Goal: Navigation & Orientation: Find specific page/section

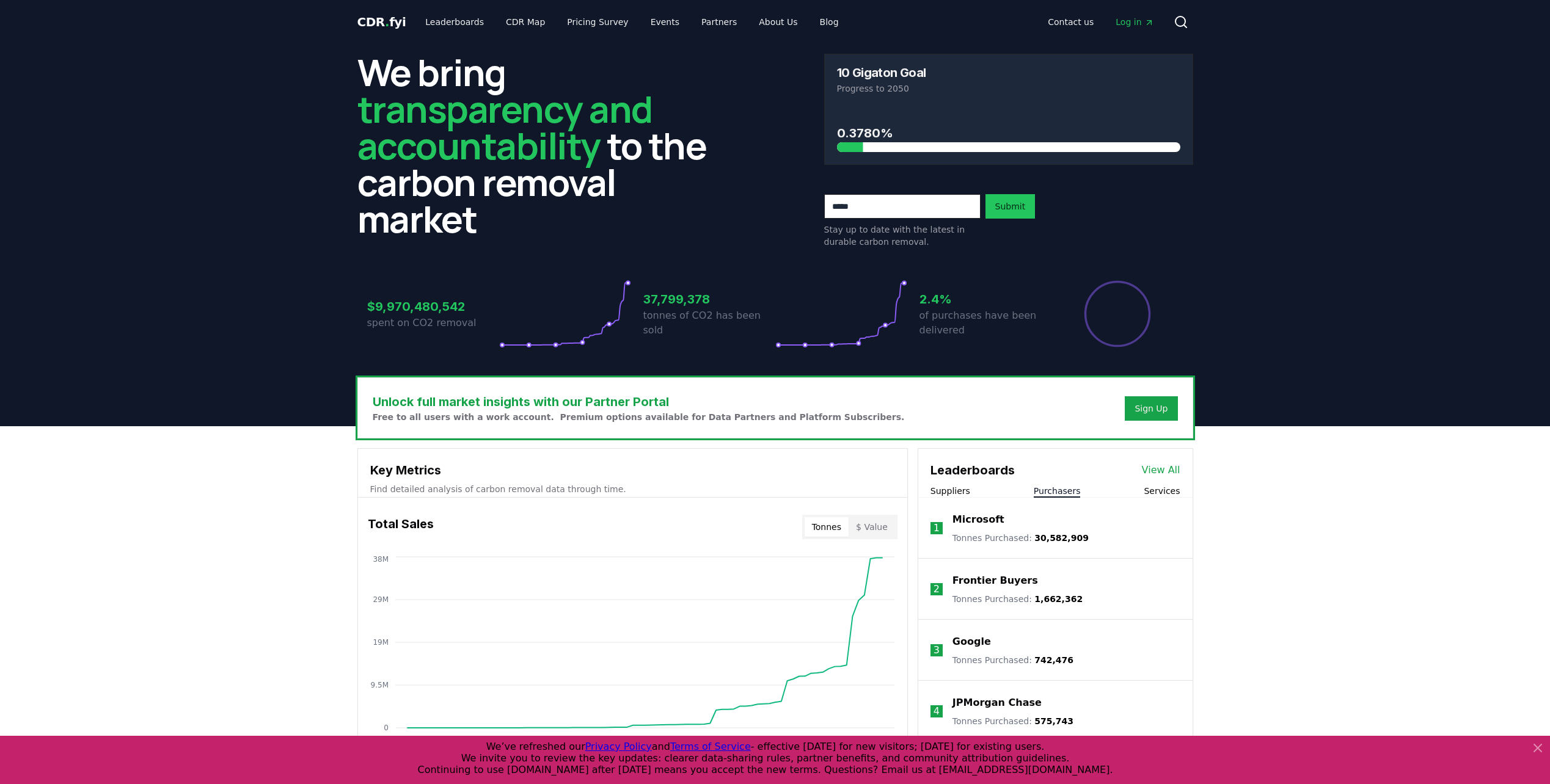
scroll to position [305, 0]
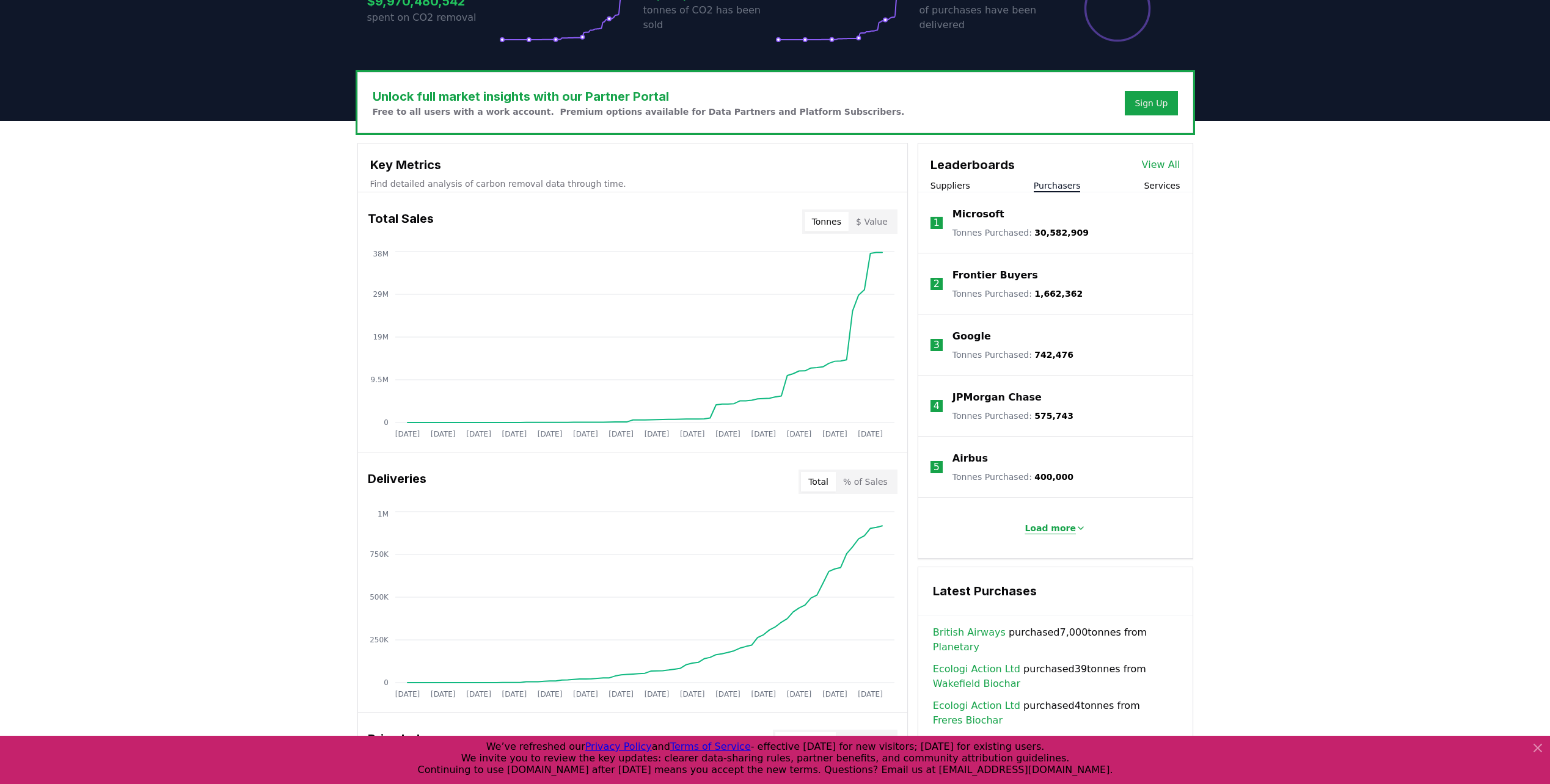
click at [1055, 527] on p "Load more" at bounding box center [1051, 529] width 52 height 12
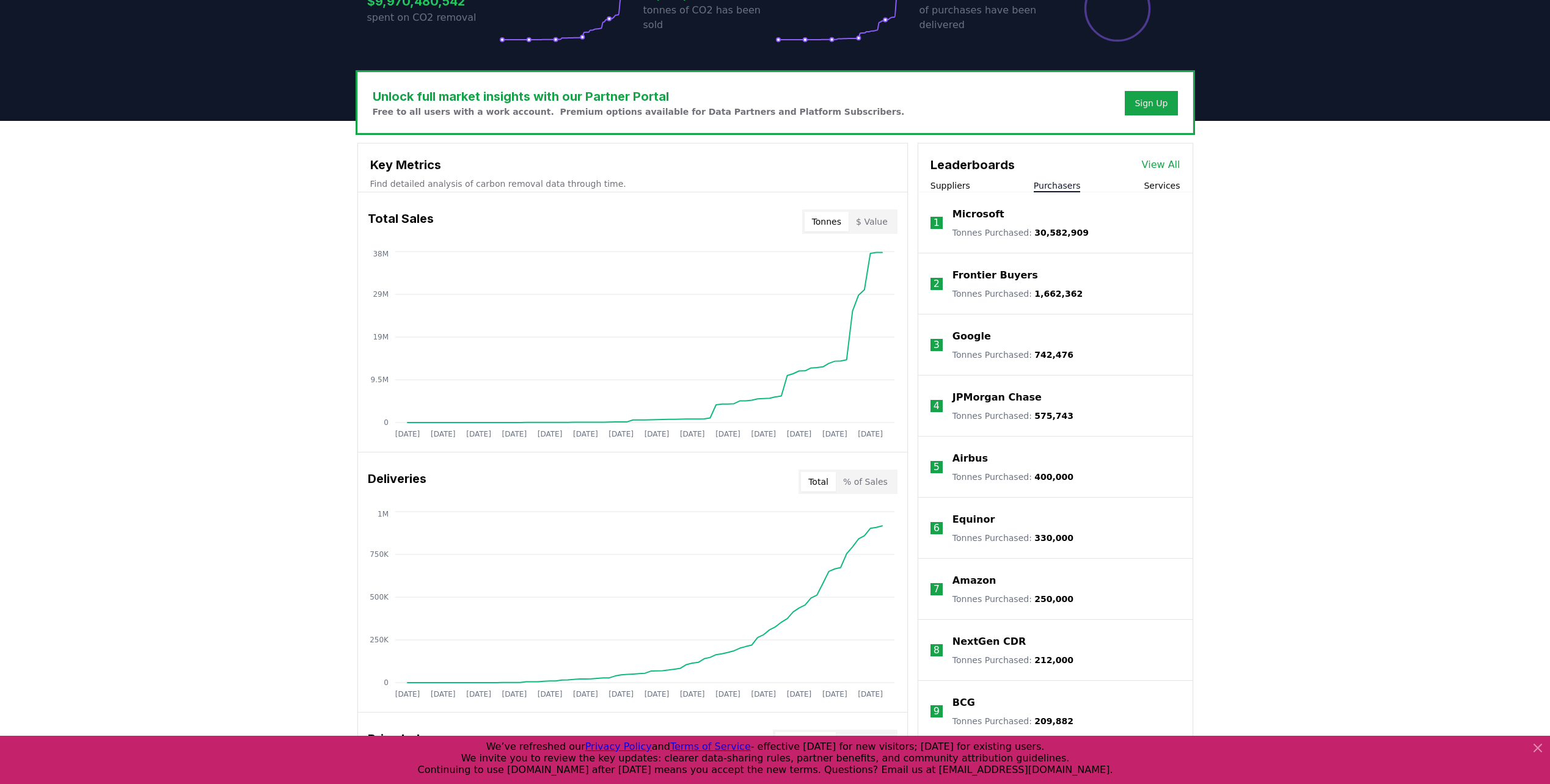
click at [1163, 161] on link "View All" at bounding box center [1161, 165] width 38 height 14
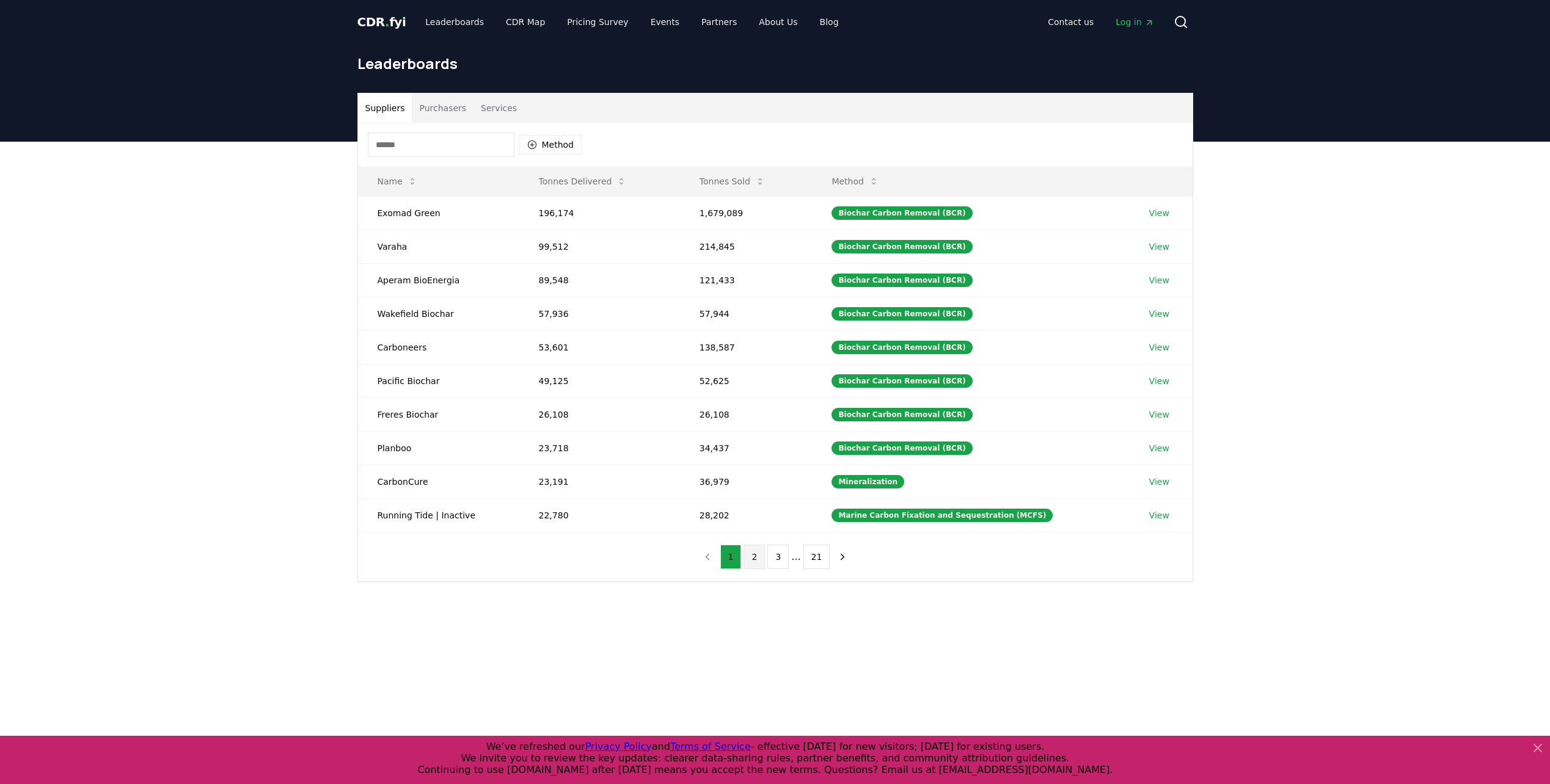
click at [755, 557] on button "2" at bounding box center [754, 556] width 21 height 24
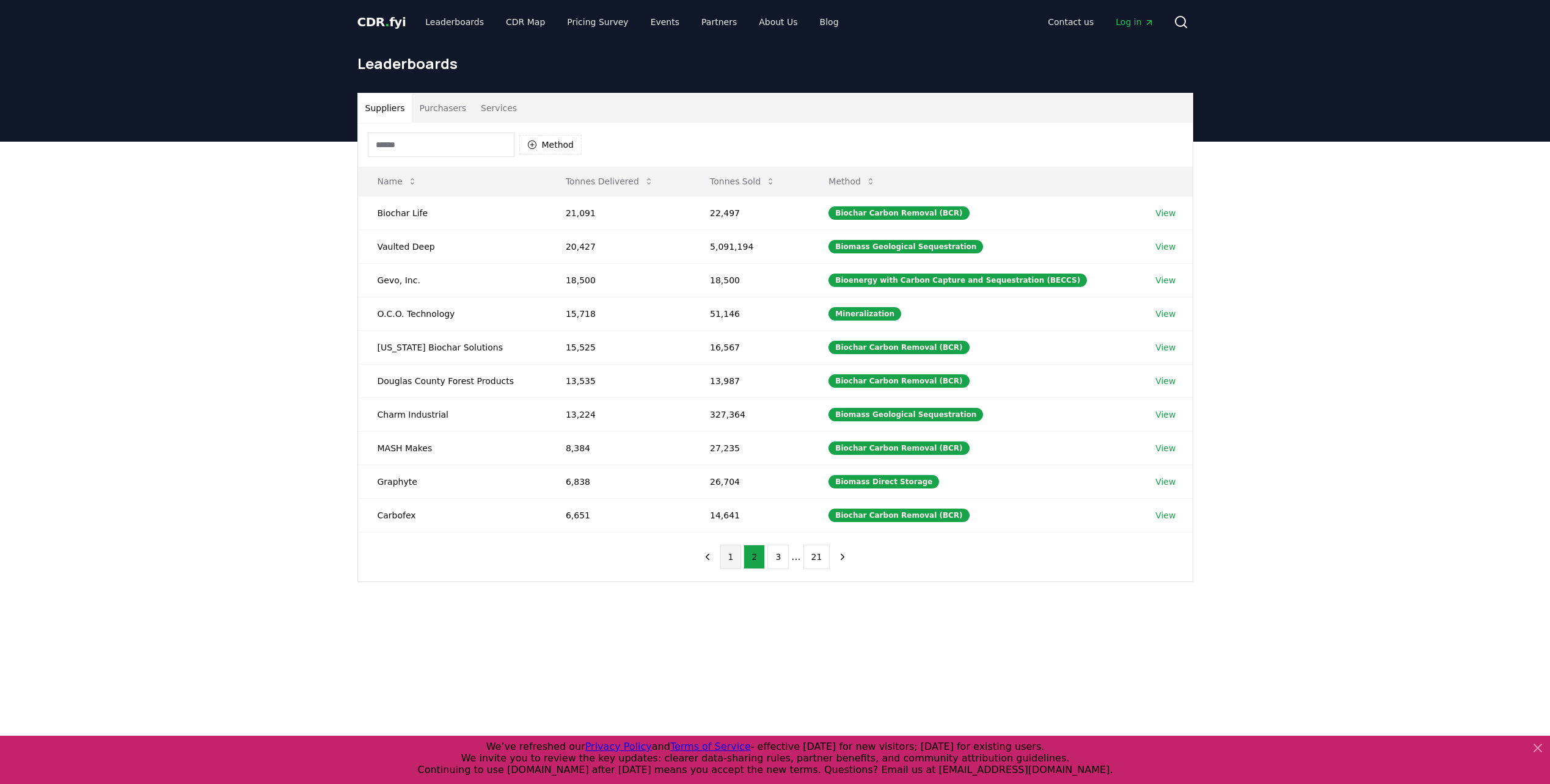
click at [729, 559] on button "1" at bounding box center [731, 556] width 21 height 24
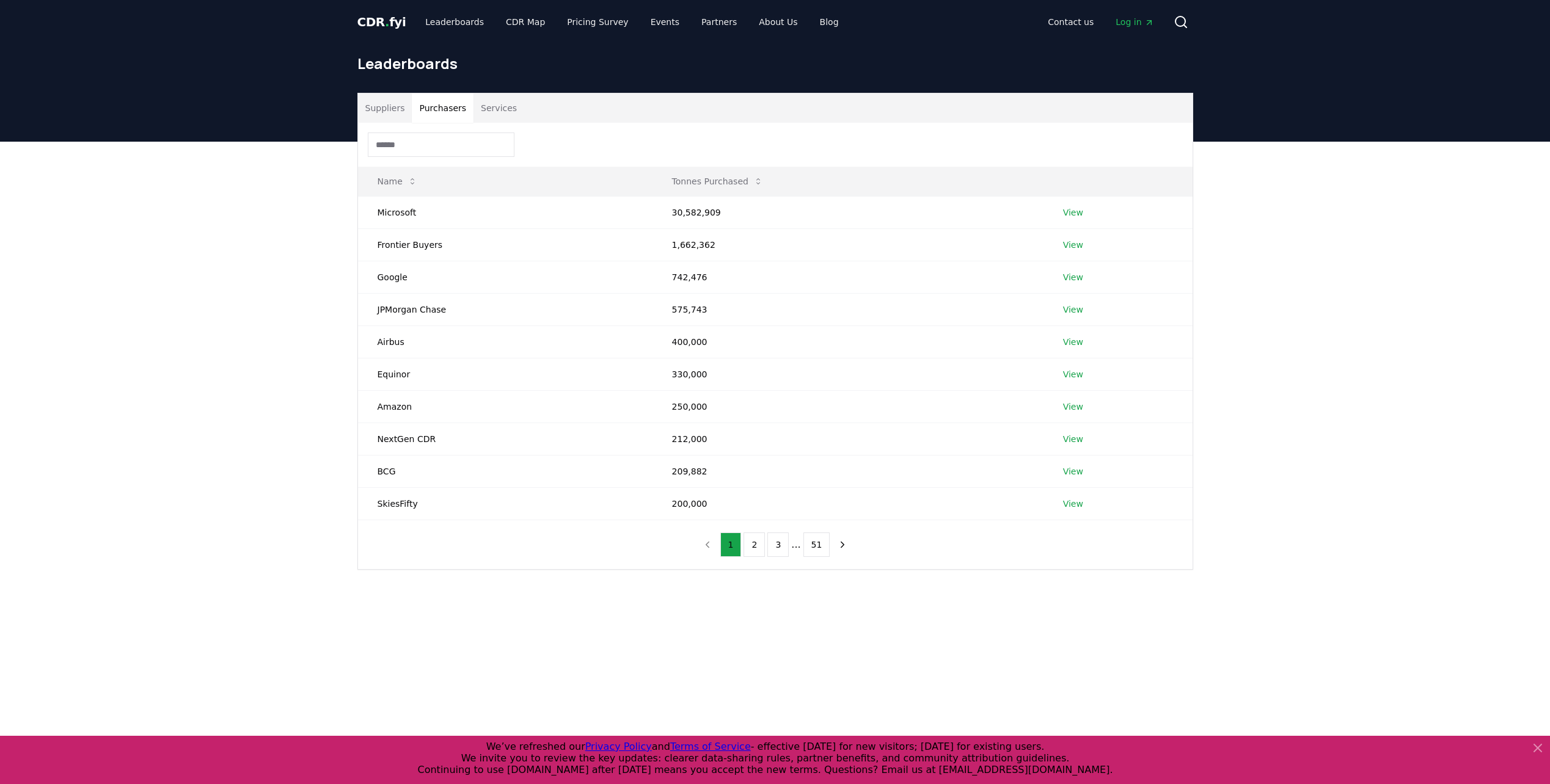
click at [439, 110] on button "Purchasers" at bounding box center [442, 108] width 61 height 29
click at [368, 17] on span "CDR . fyi" at bounding box center [382, 21] width 49 height 14
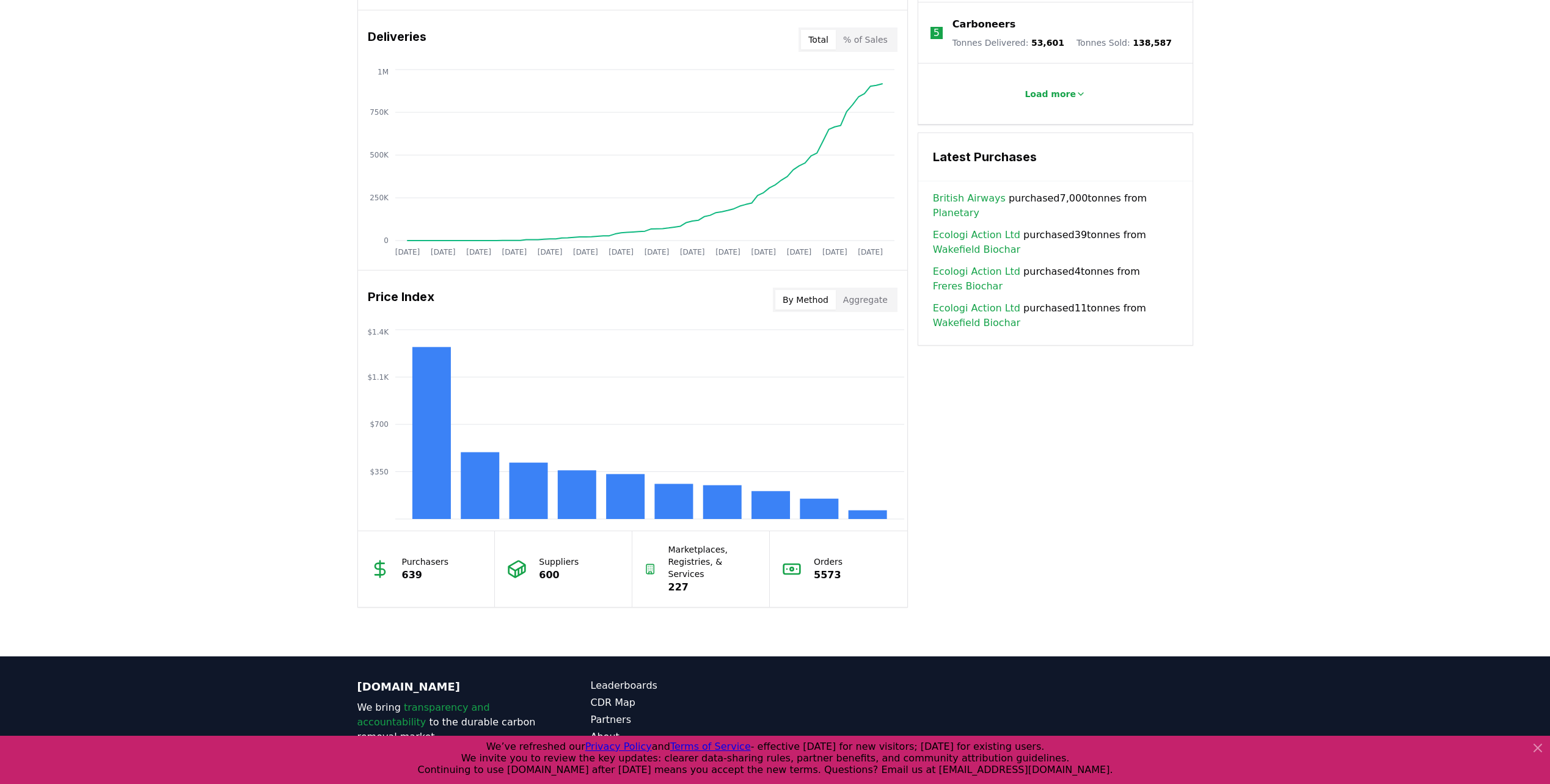
scroll to position [804, 0]
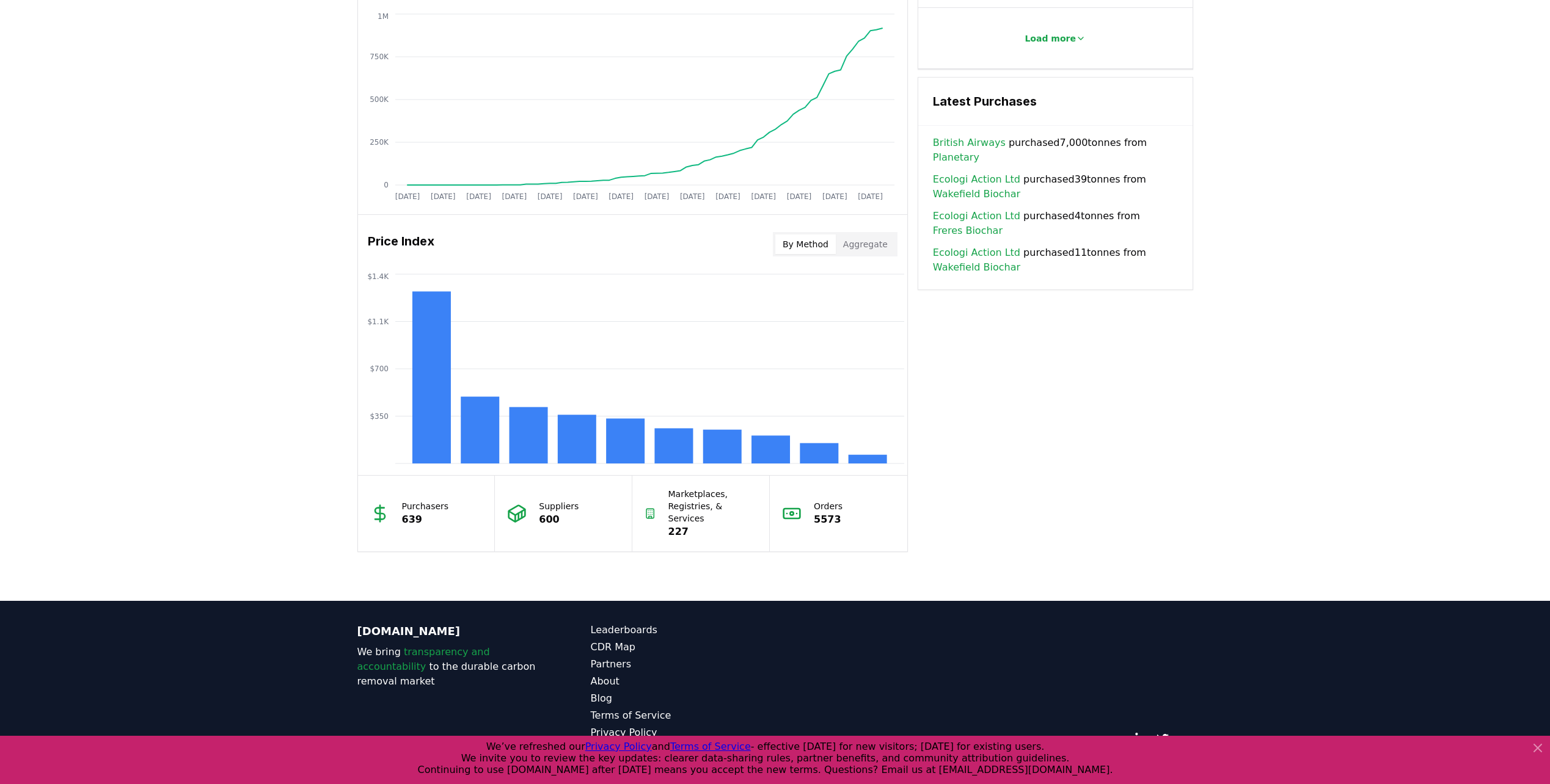
click at [1539, 748] on icon at bounding box center [1538, 748] width 14 height 14
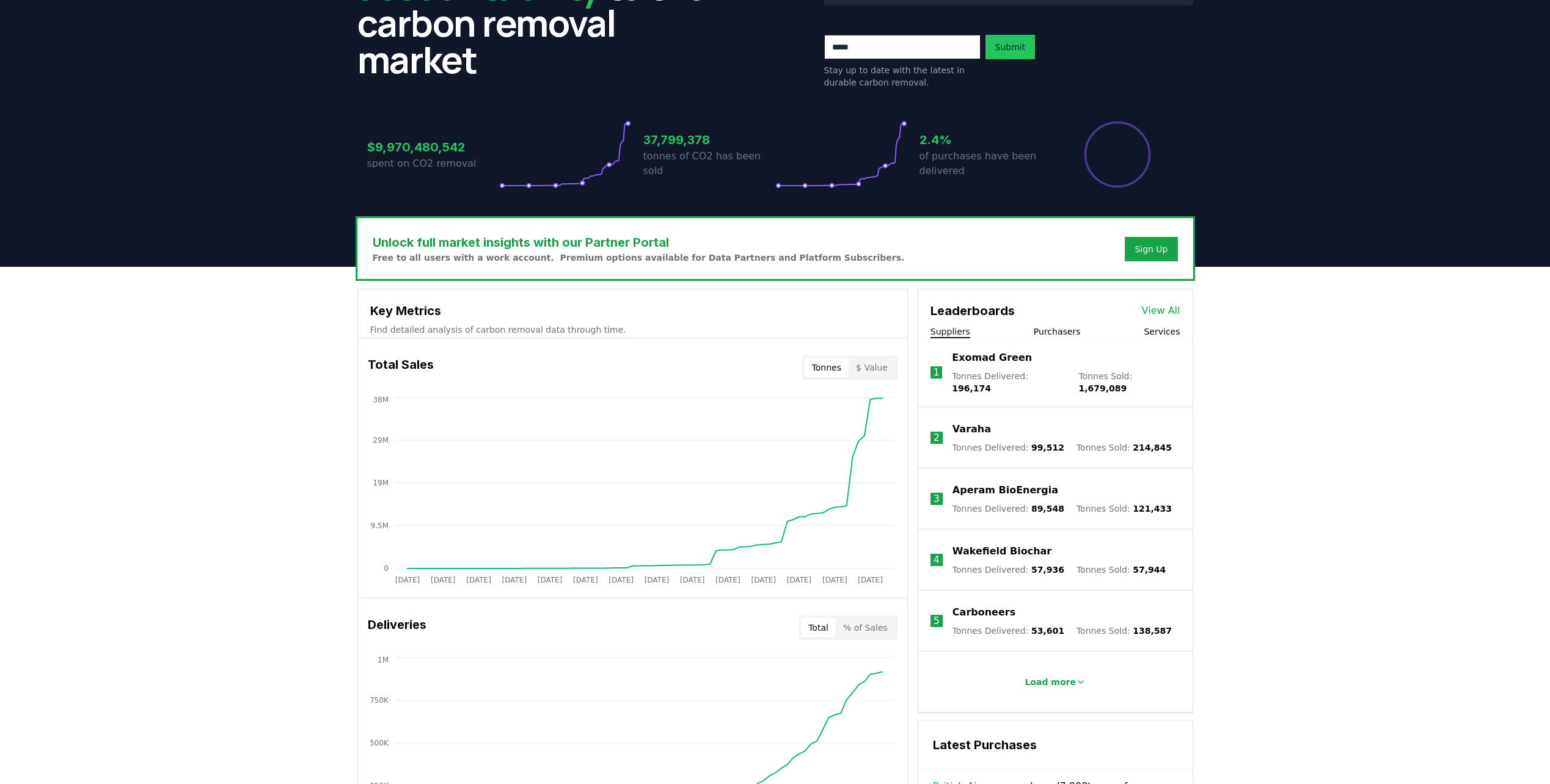
scroll to position [0, 0]
